Goal: Check status: Check status

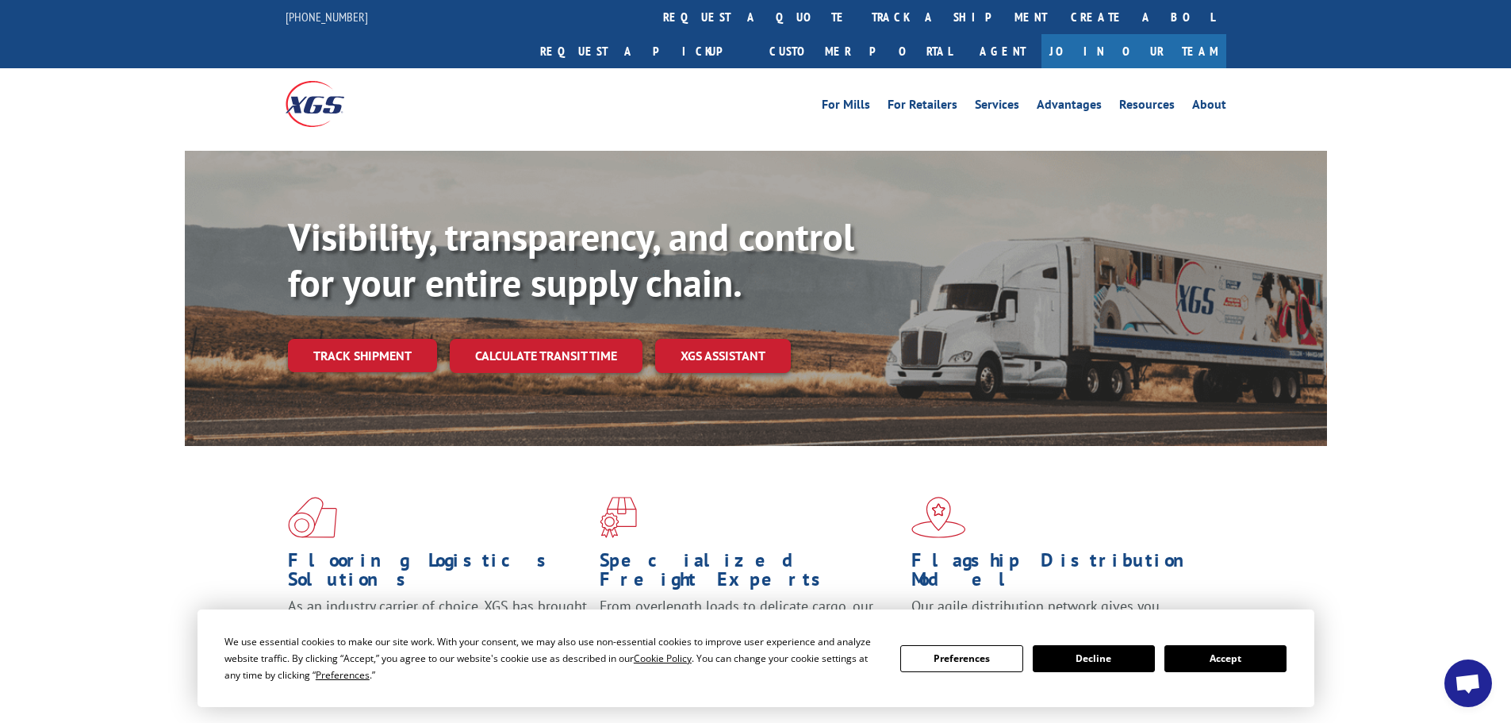
click at [1213, 659] on button "Accept" at bounding box center [1225, 658] width 122 height 27
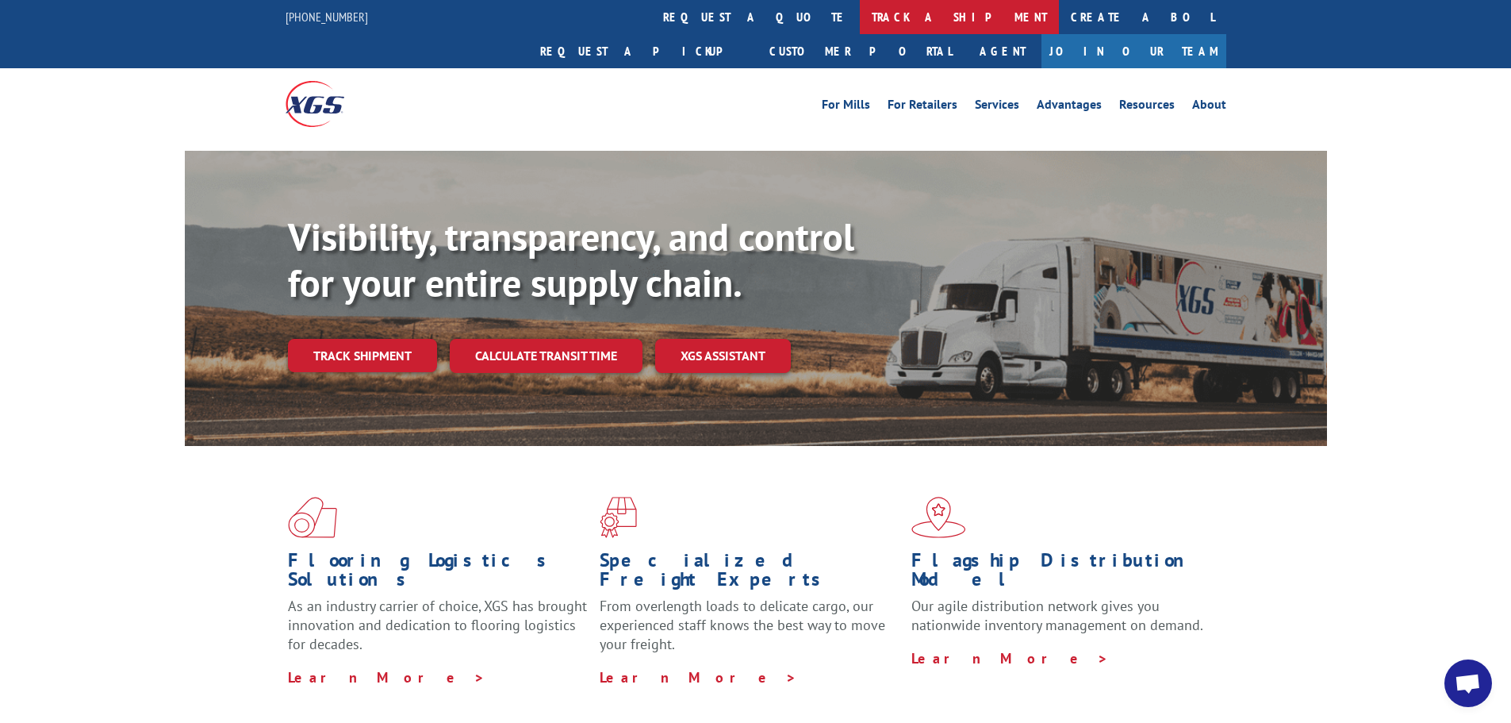
click at [860, 20] on link "track a shipment" at bounding box center [959, 17] width 199 height 34
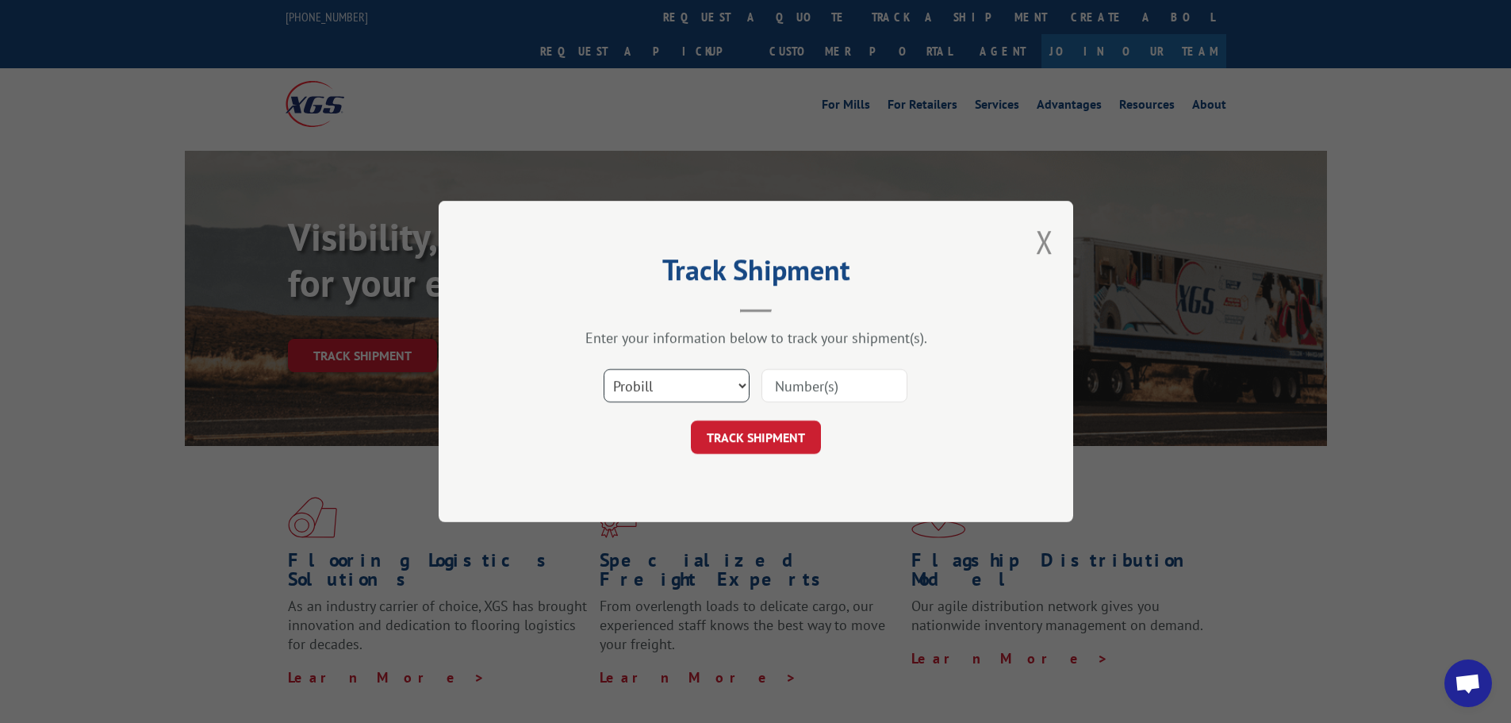
click at [645, 393] on select "Select category... Probill BOL PO" at bounding box center [677, 385] width 146 height 33
select select "bol"
click at [604, 369] on select "Select category... Probill BOL PO" at bounding box center [677, 385] width 146 height 33
click at [800, 379] on input at bounding box center [834, 385] width 146 height 33
type input "17235281"
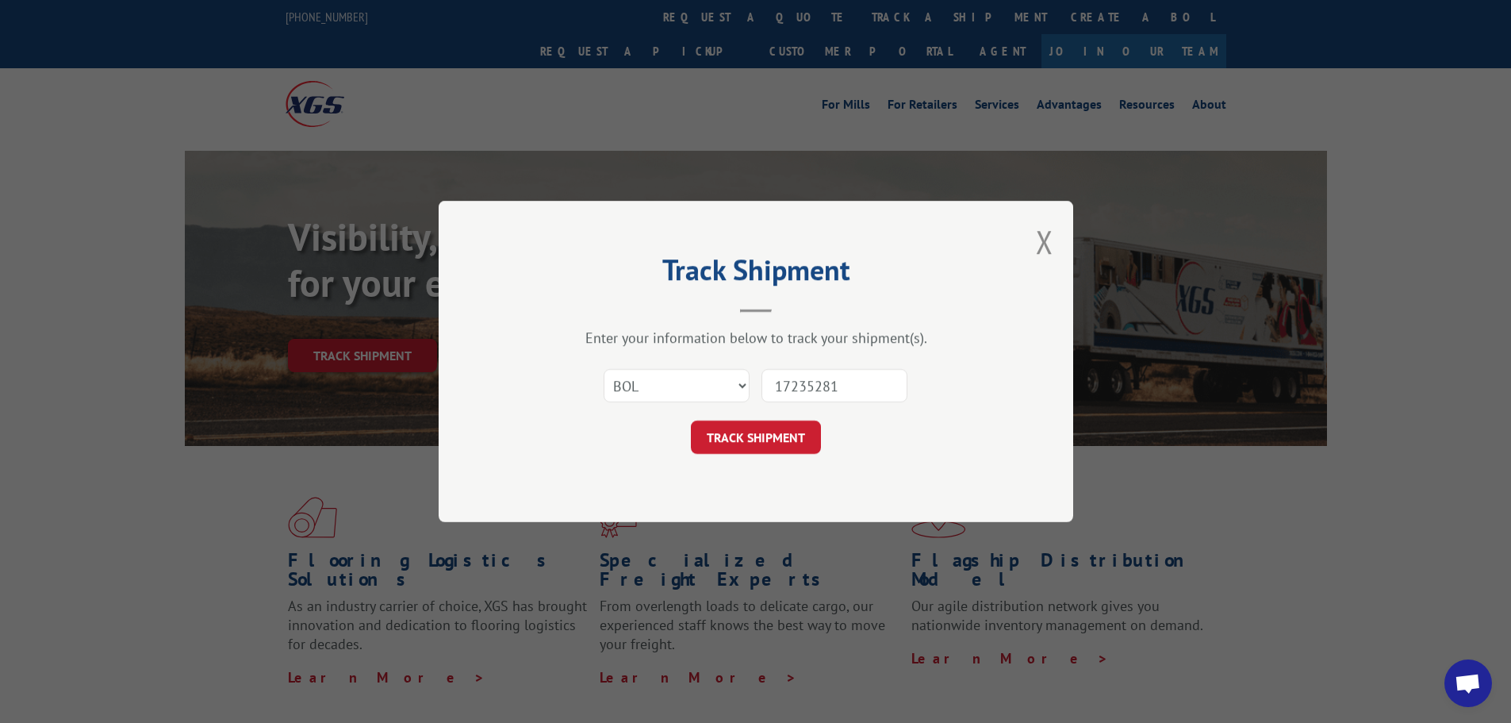
click at [691, 420] on button "TRACK SHIPMENT" at bounding box center [756, 436] width 130 height 33
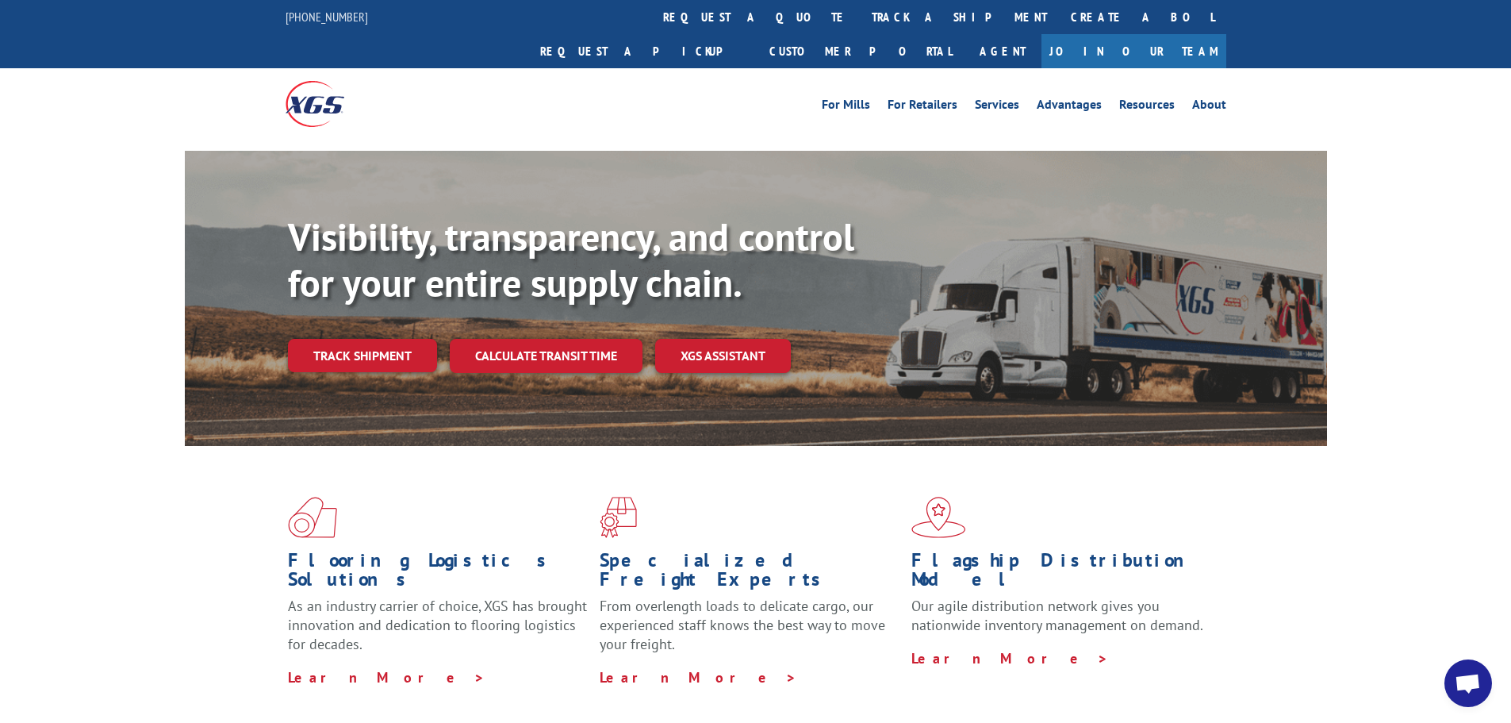
click at [860, 19] on link "track a shipment" at bounding box center [959, 17] width 199 height 34
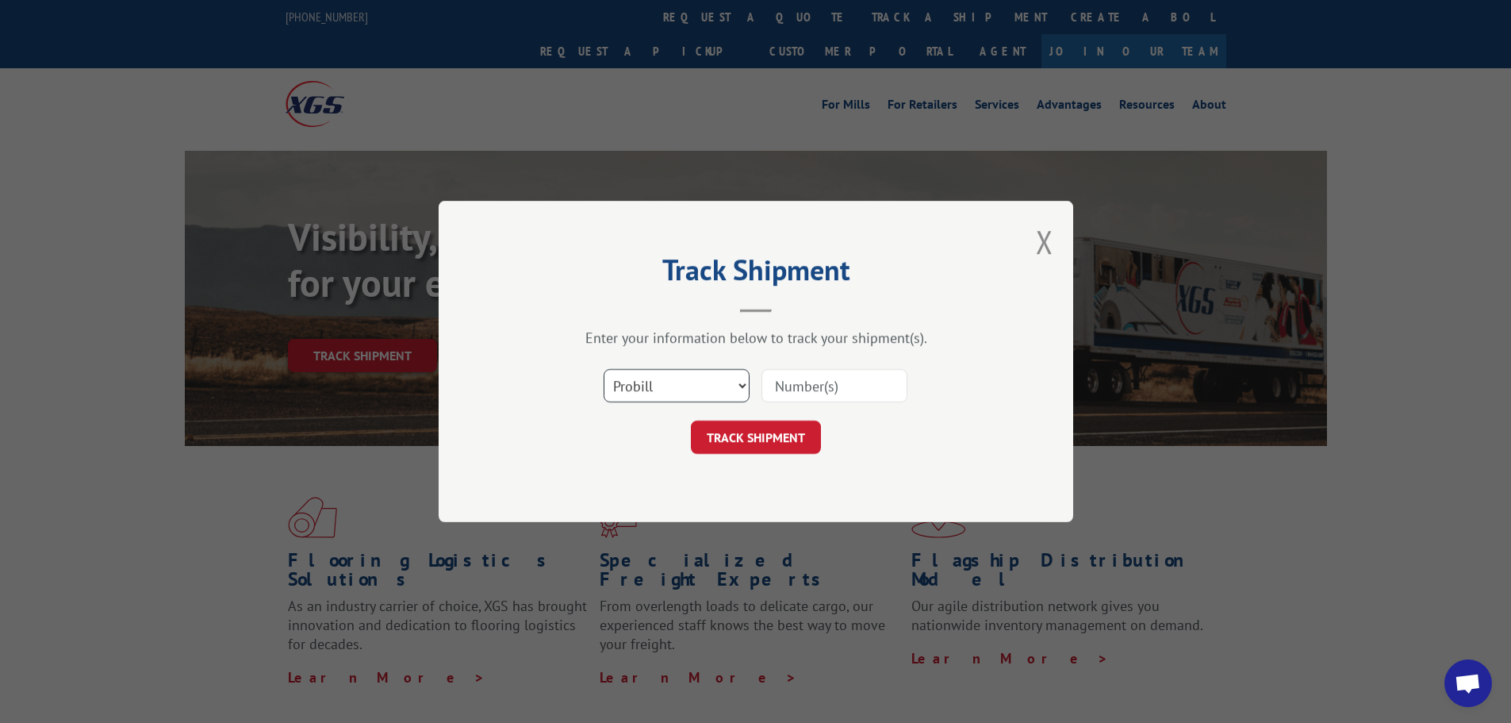
click at [670, 378] on select "Select category... Probill BOL PO" at bounding box center [677, 385] width 146 height 33
click at [814, 392] on input at bounding box center [834, 385] width 146 height 33
type input "17235281"
click at [691, 420] on button "TRACK SHIPMENT" at bounding box center [756, 436] width 130 height 33
